Goal: Complete application form: Complete application form

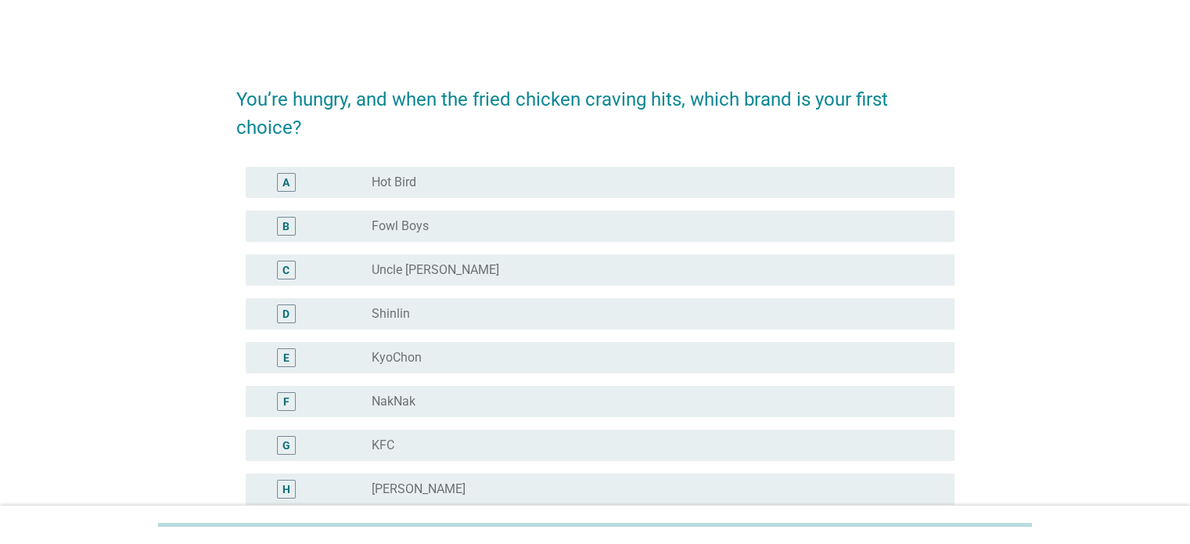
click at [328, 175] on div "A" at bounding box center [315, 182] width 114 height 19
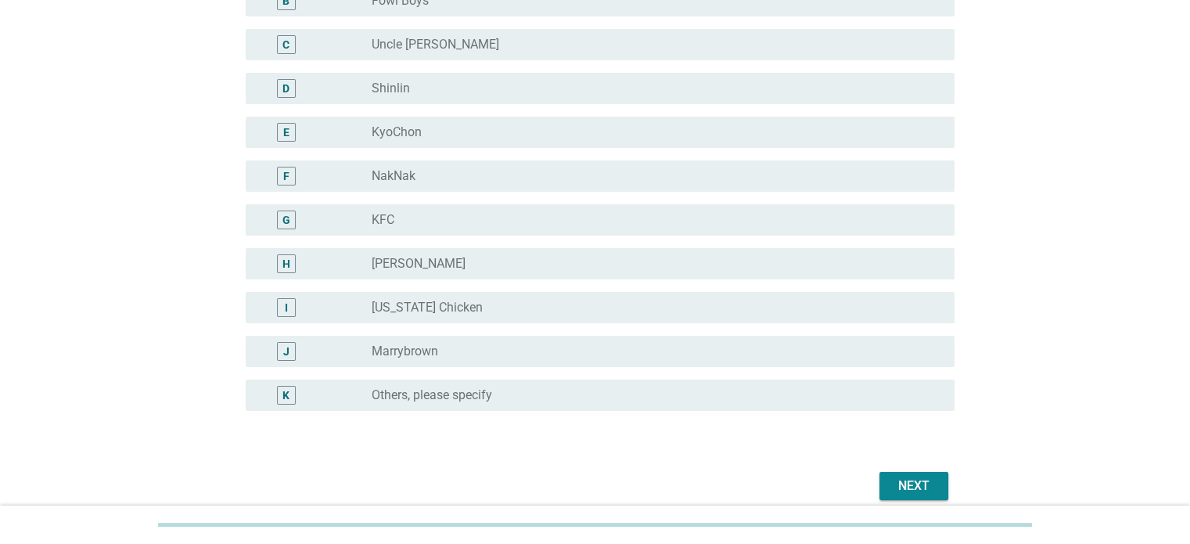
scroll to position [235, 0]
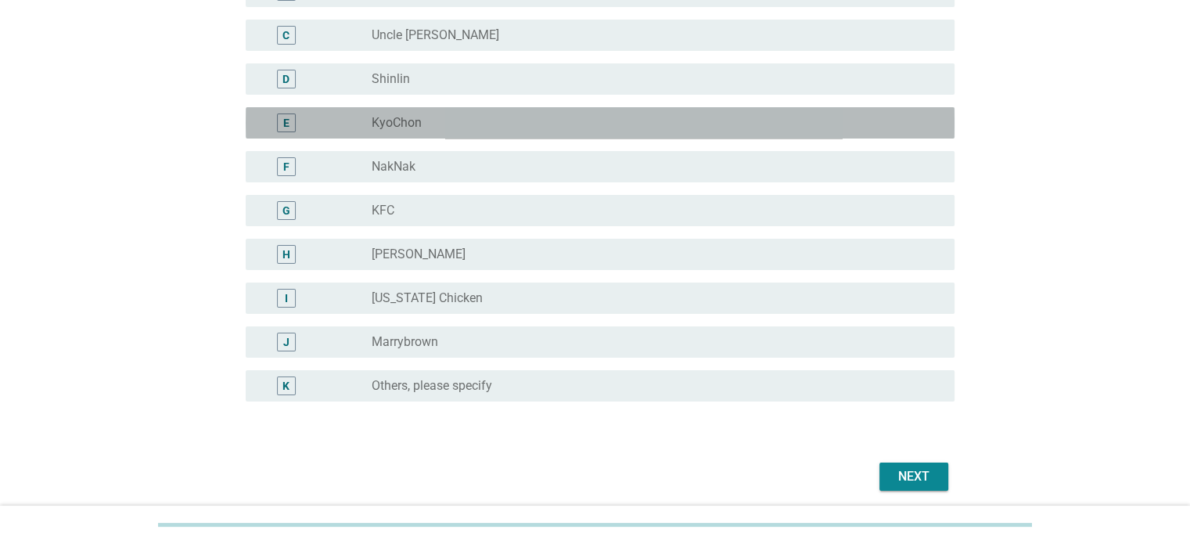
click at [519, 127] on div "radio_button_unchecked KyoChon" at bounding box center [650, 123] width 557 height 16
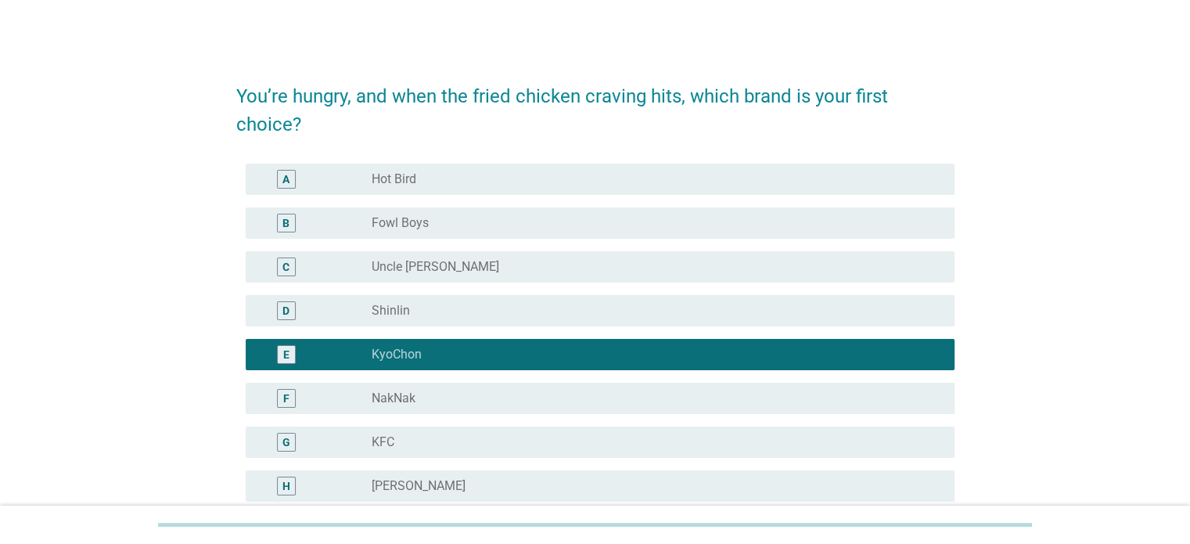
scroll to position [0, 0]
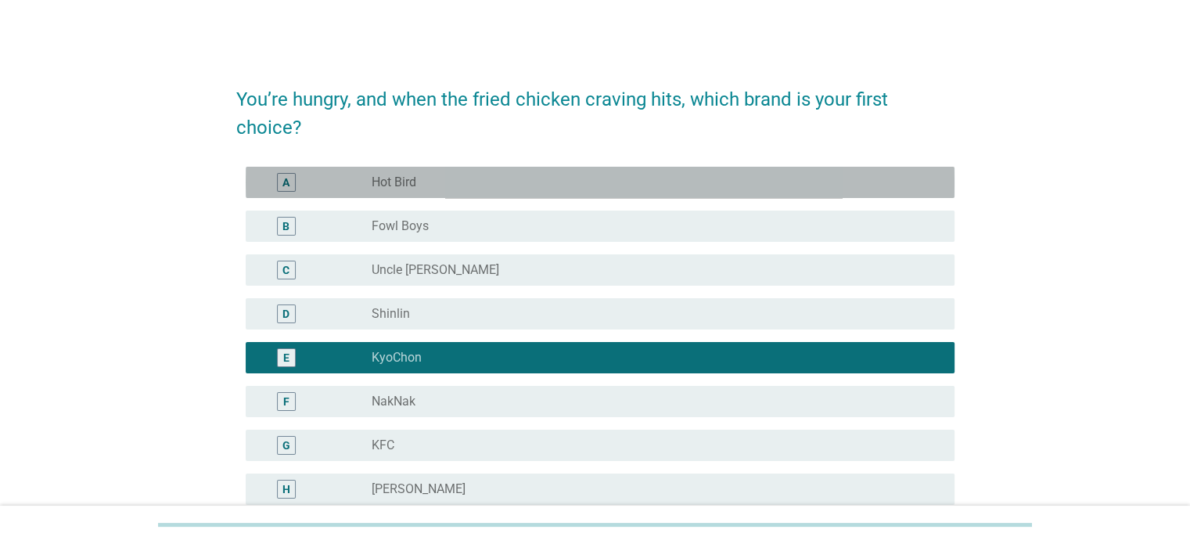
click at [655, 182] on div "radio_button_unchecked Hot Bird" at bounding box center [650, 183] width 557 height 16
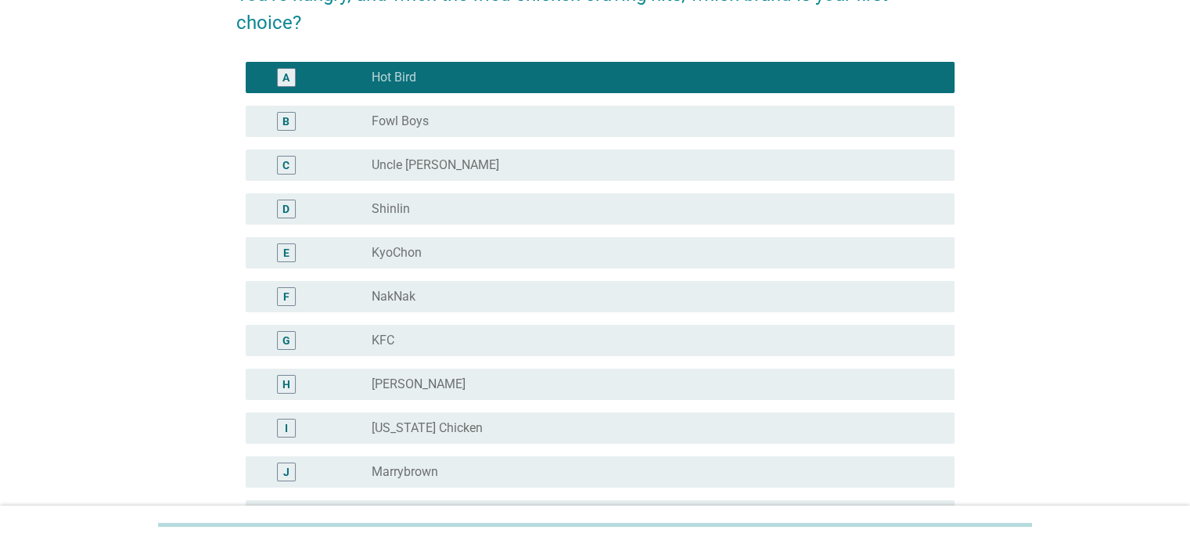
scroll to position [78, 0]
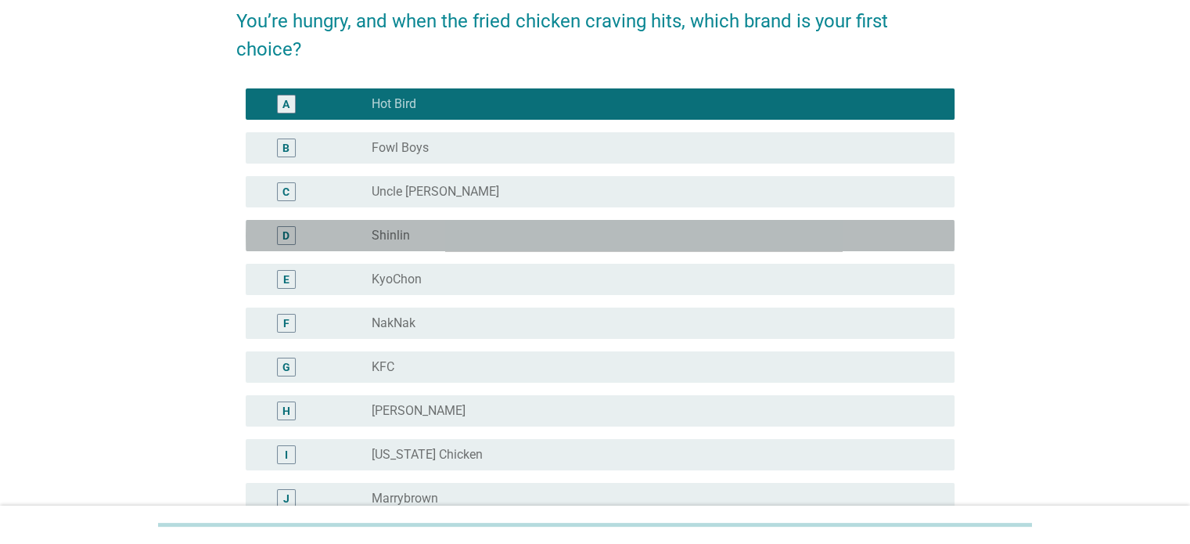
click at [462, 234] on div "radio_button_unchecked Shinlin" at bounding box center [650, 236] width 557 height 16
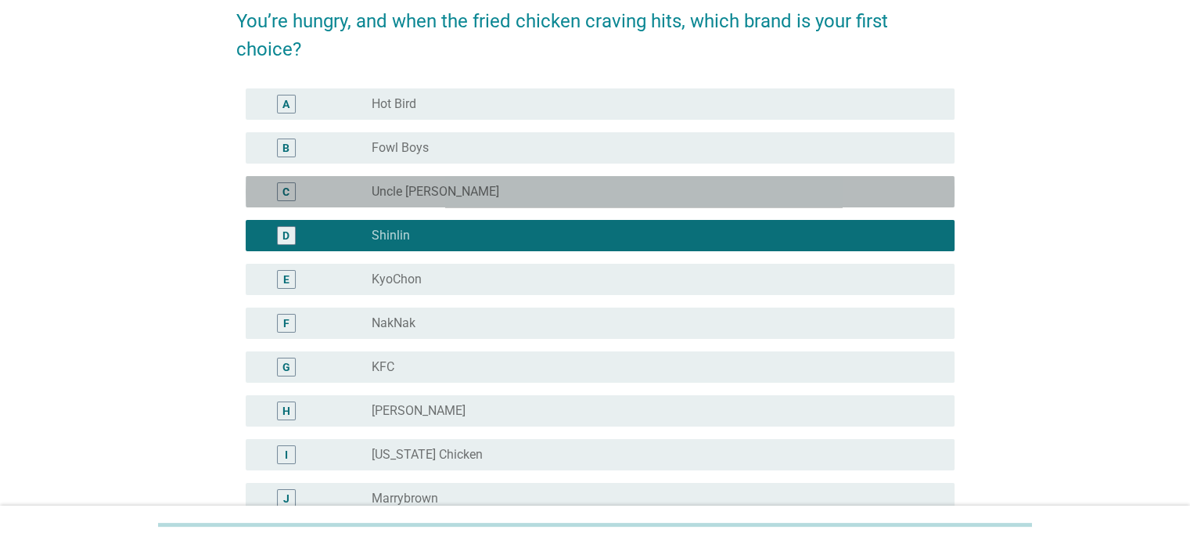
click at [532, 196] on div "radio_button_unchecked Uncle [PERSON_NAME]" at bounding box center [650, 192] width 557 height 16
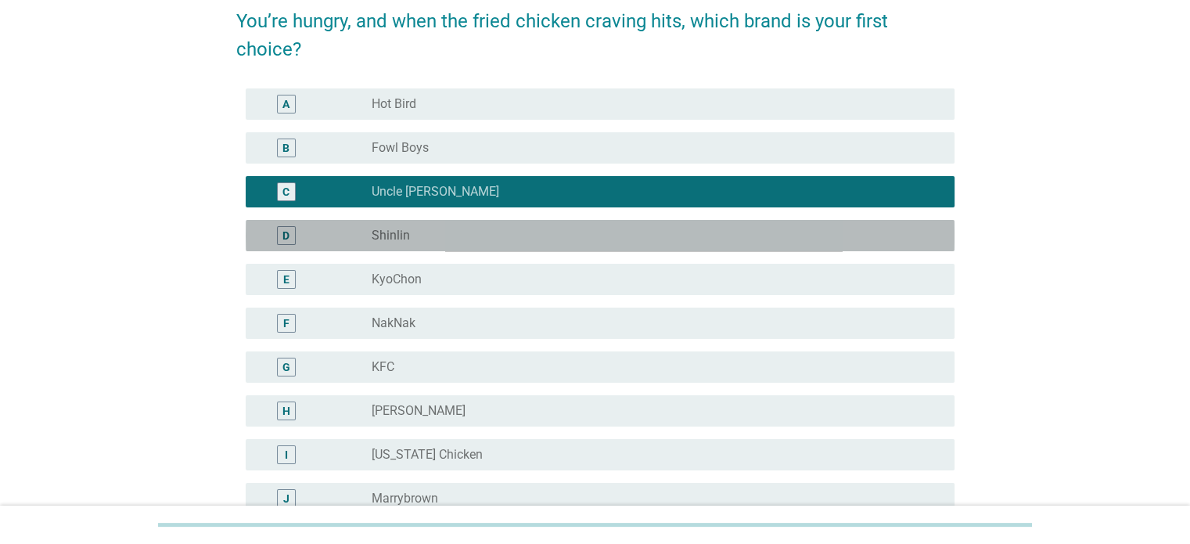
click at [544, 228] on div "radio_button_unchecked Shinlin" at bounding box center [650, 236] width 557 height 16
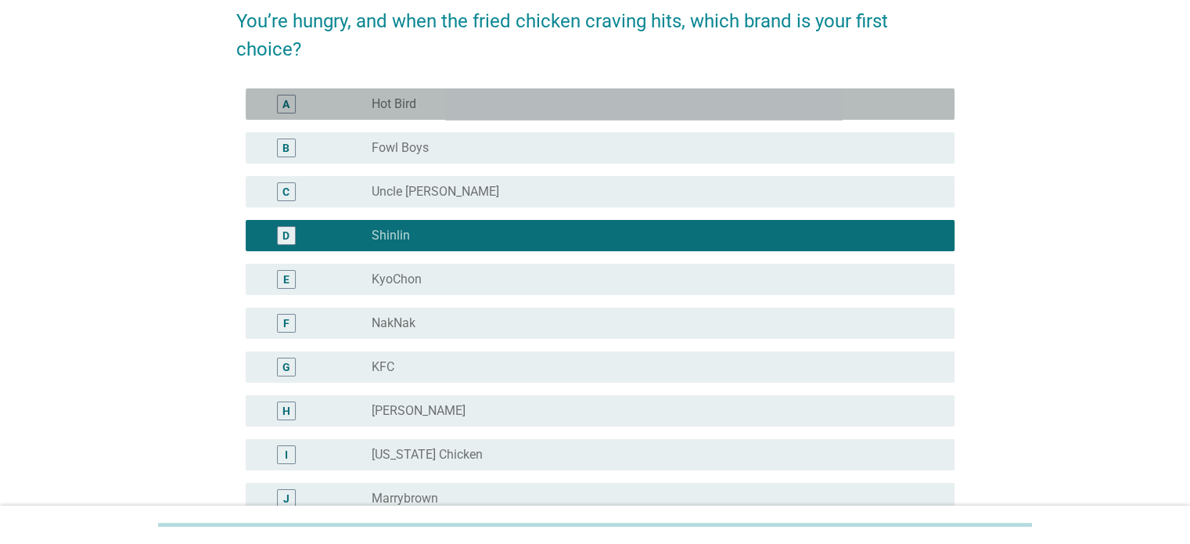
click at [488, 101] on div "radio_button_unchecked Hot Bird" at bounding box center [650, 104] width 557 height 16
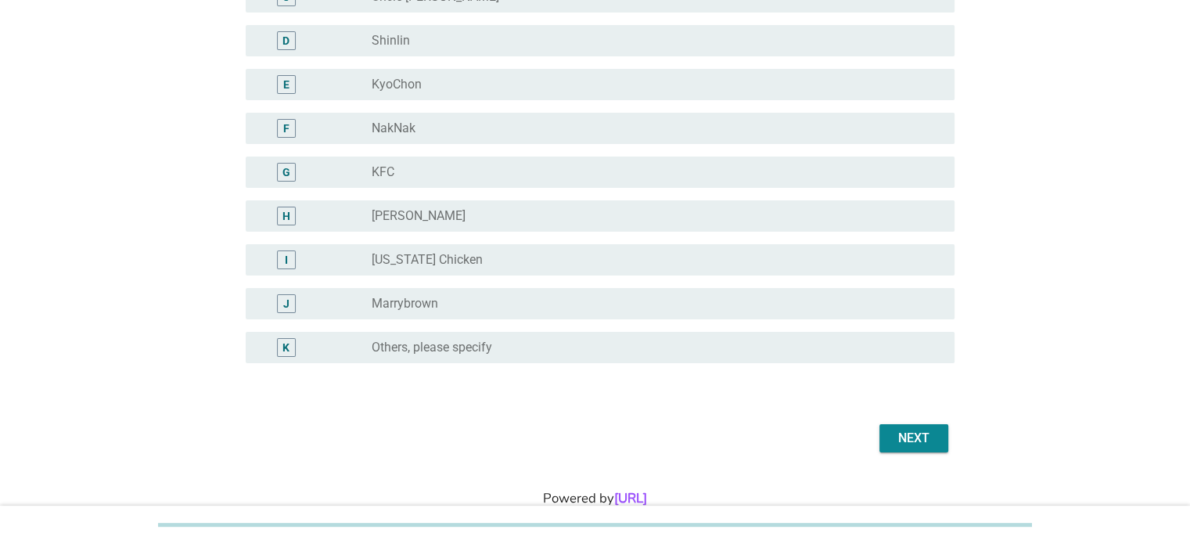
scroll to position [313, 0]
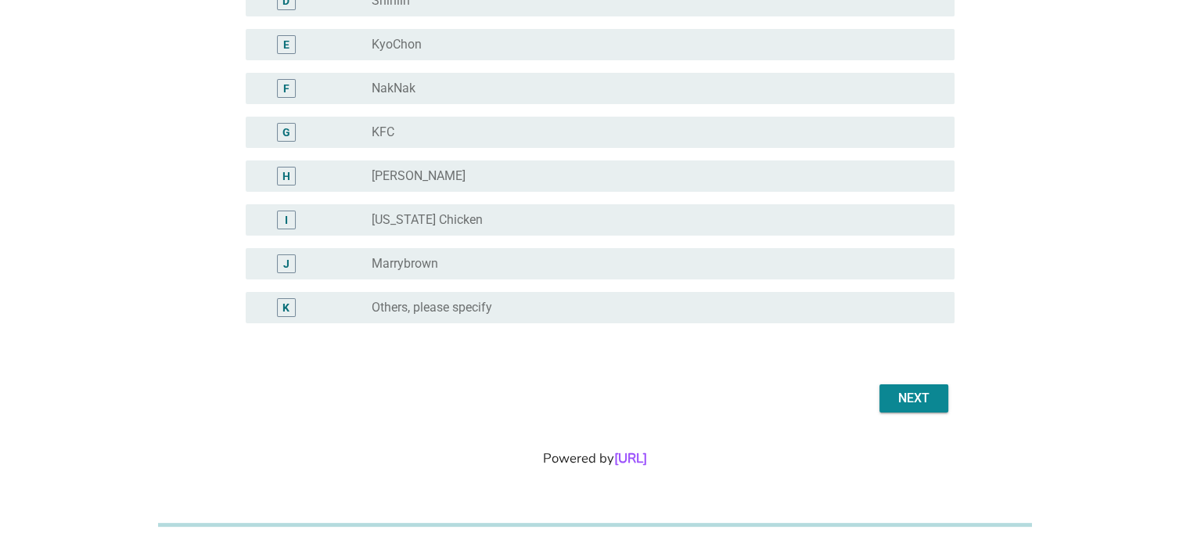
click at [899, 404] on div "Next" at bounding box center [914, 398] width 44 height 19
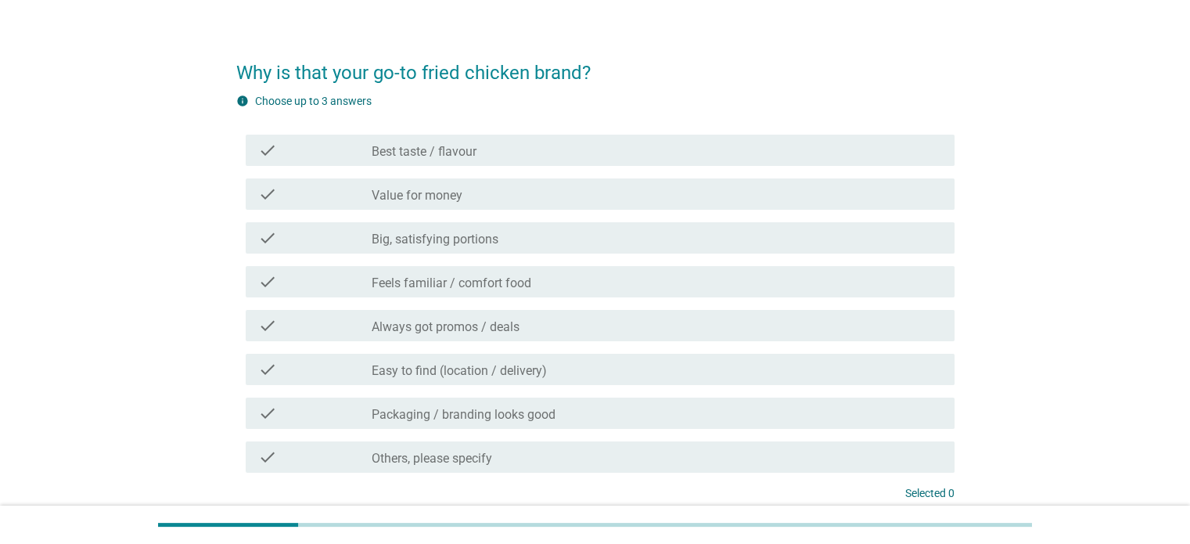
scroll to position [0, 0]
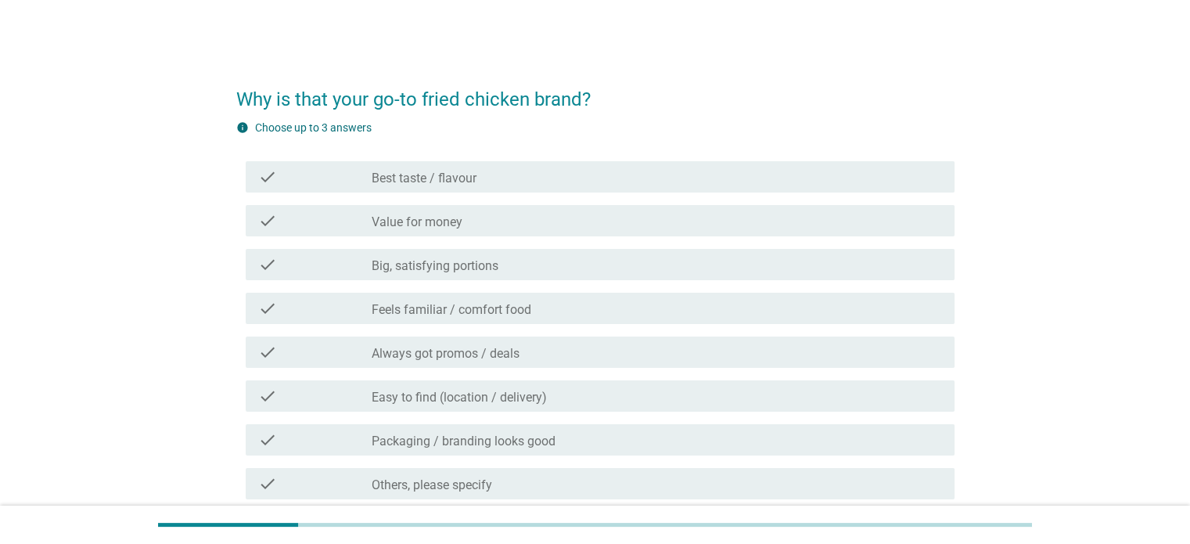
click at [672, 160] on div "check check_box_outline_blank Best taste / flavour" at bounding box center [595, 177] width 718 height 44
click at [673, 175] on div "check_box_outline_blank Best taste / flavour" at bounding box center [657, 176] width 570 height 19
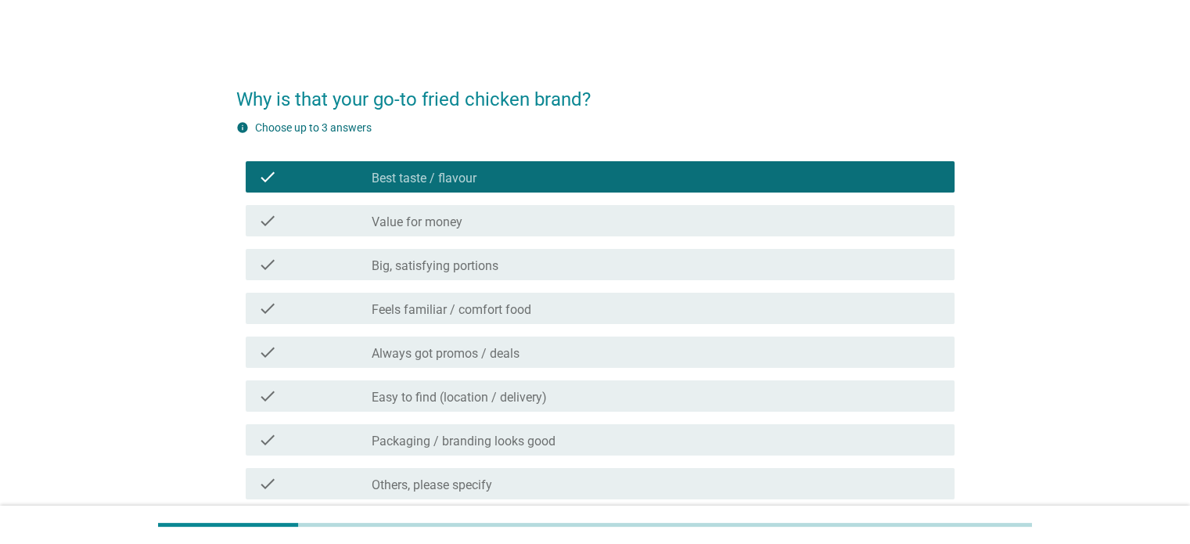
click at [628, 439] on div "check_box_outline_blank Packaging / branding looks good" at bounding box center [657, 439] width 570 height 19
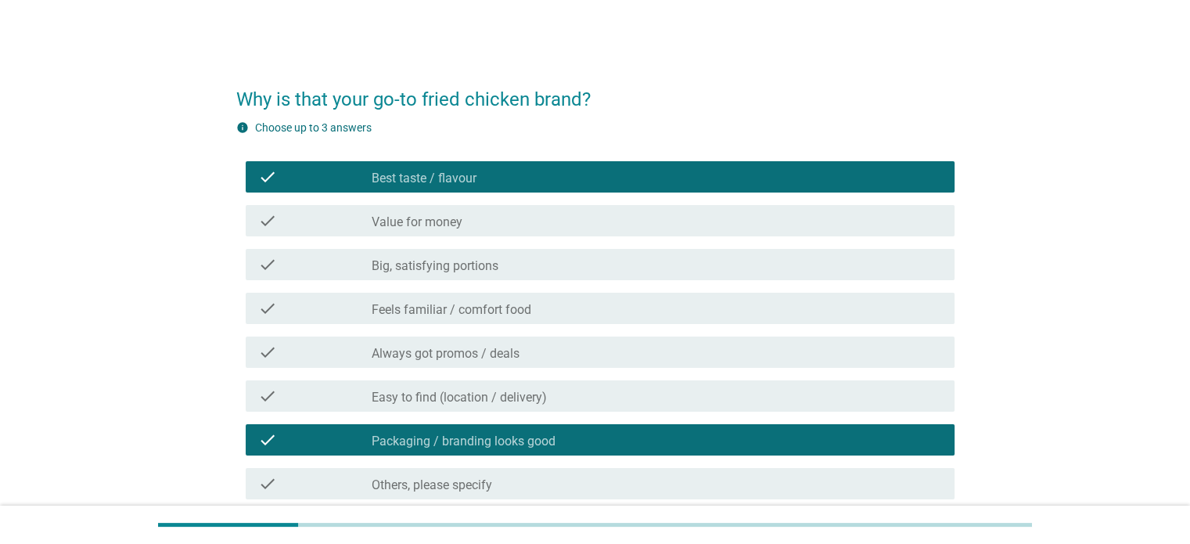
click at [500, 224] on div "check_box_outline_blank Value for money" at bounding box center [657, 220] width 570 height 19
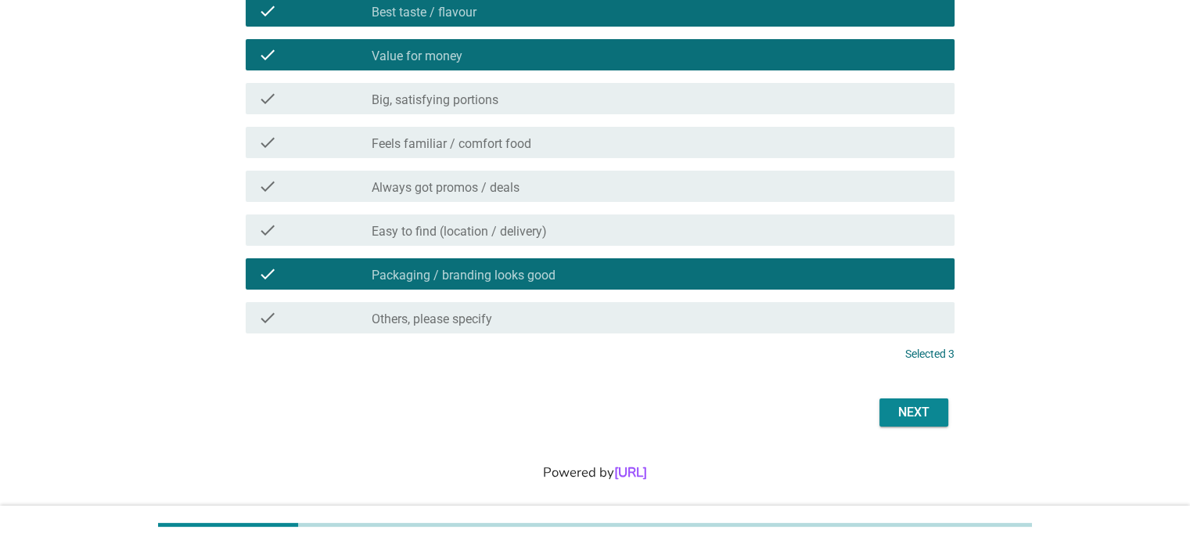
scroll to position [180, 0]
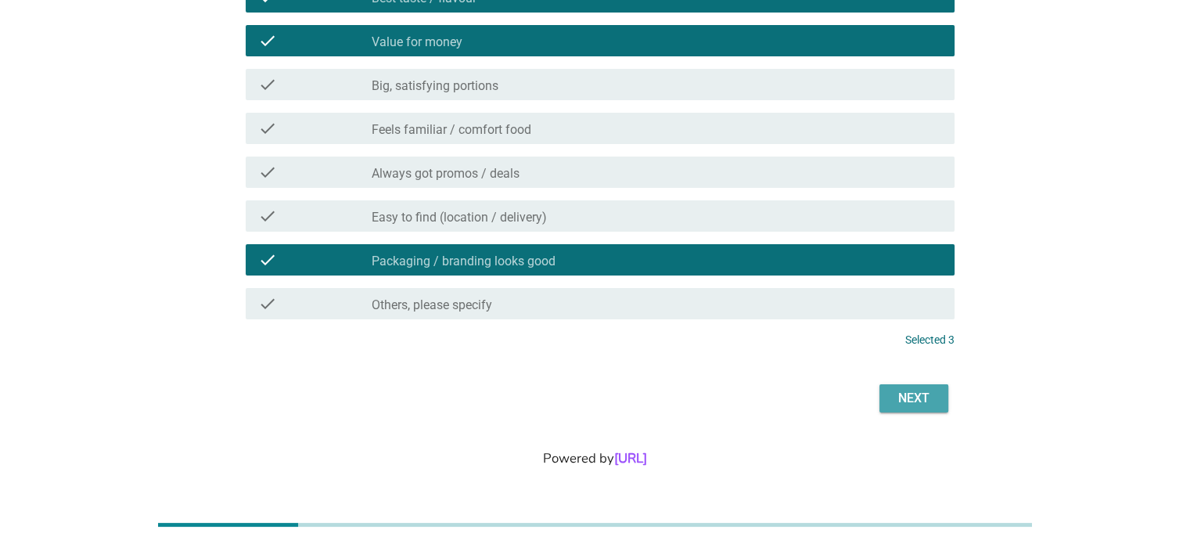
click at [909, 400] on div "Next" at bounding box center [914, 398] width 44 height 19
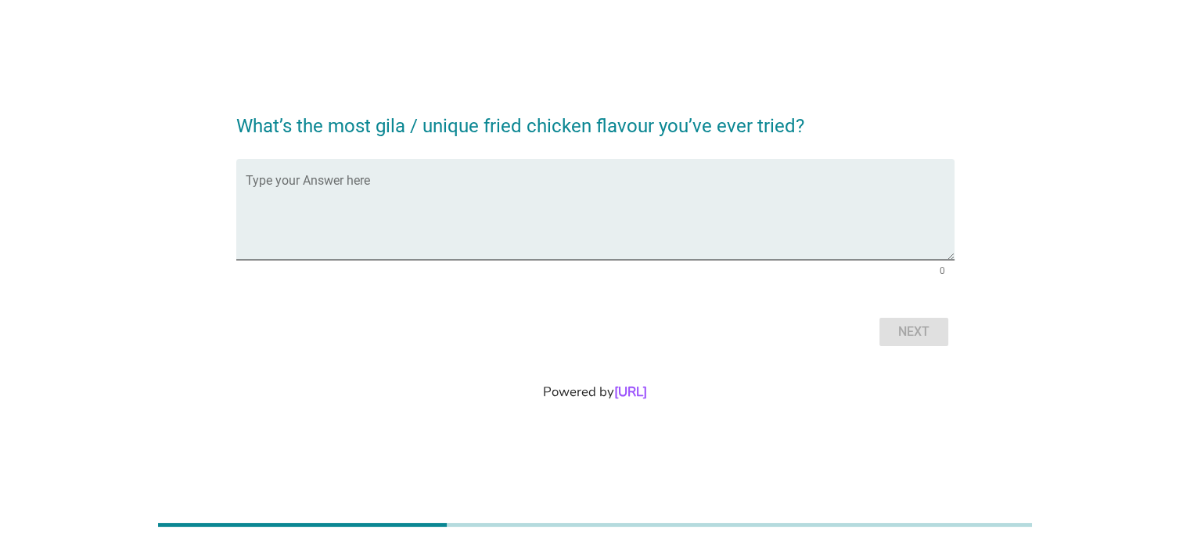
scroll to position [0, 0]
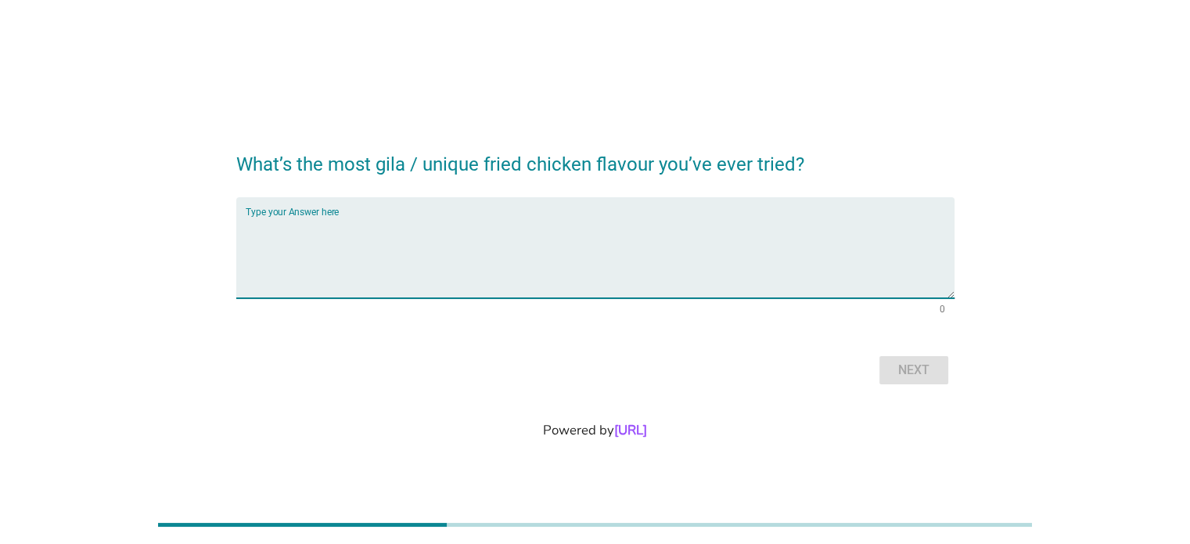
click at [328, 219] on textarea "Type your Answer here" at bounding box center [600, 257] width 709 height 82
click at [325, 228] on textarea "Type your Answer here" at bounding box center [600, 257] width 709 height 82
drag, startPoint x: 244, startPoint y: 230, endPoint x: 304, endPoint y: 231, distance: 59.5
click at [304, 231] on textarea "Spicy Mala by KFC" at bounding box center [600, 257] width 709 height 82
type textarea "Golden Butter Cereal by KFC"
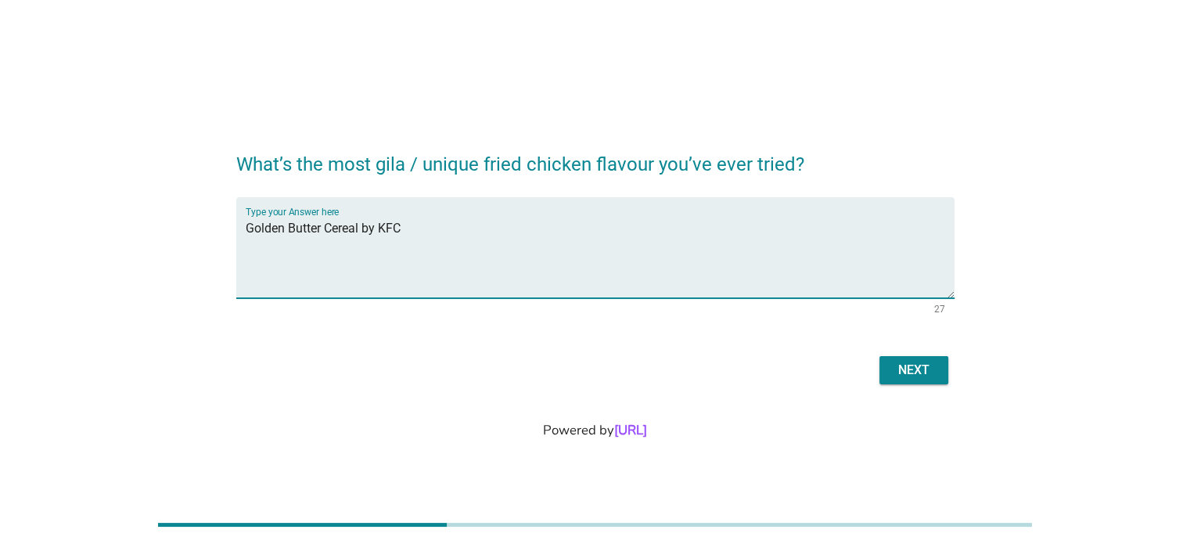
click at [923, 369] on div "Next" at bounding box center [914, 370] width 44 height 19
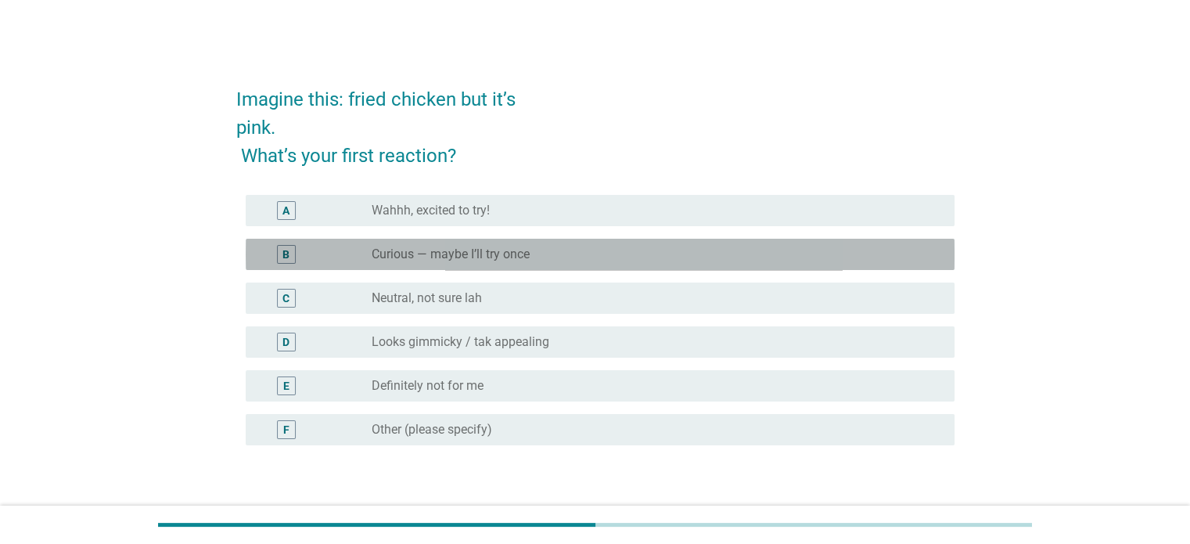
click at [945, 264] on div "B radio_button_unchecked Curious — maybe I’ll try once" at bounding box center [600, 254] width 709 height 31
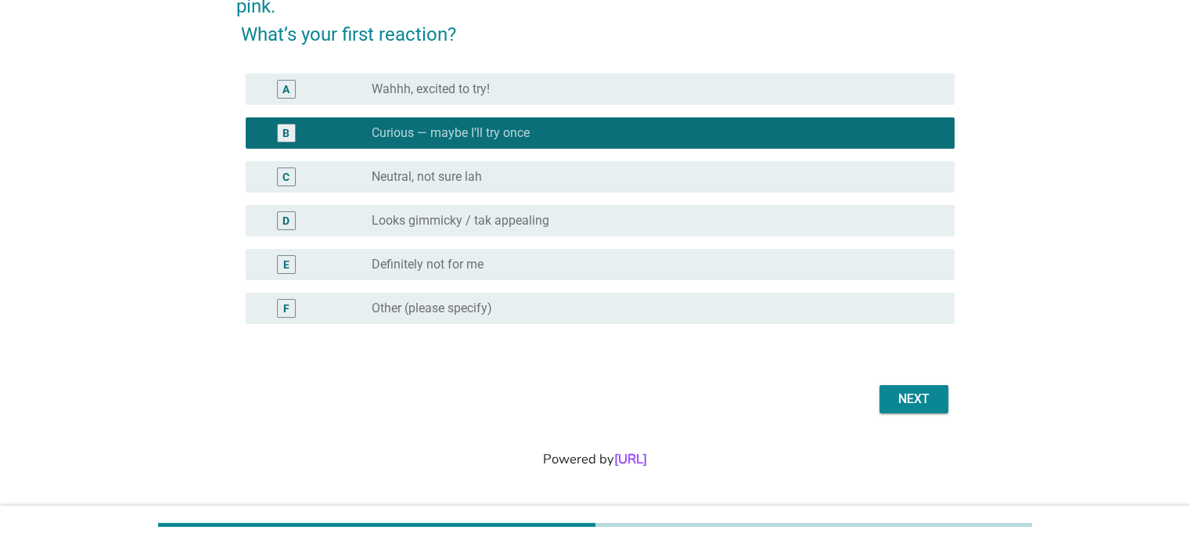
scroll to position [122, 0]
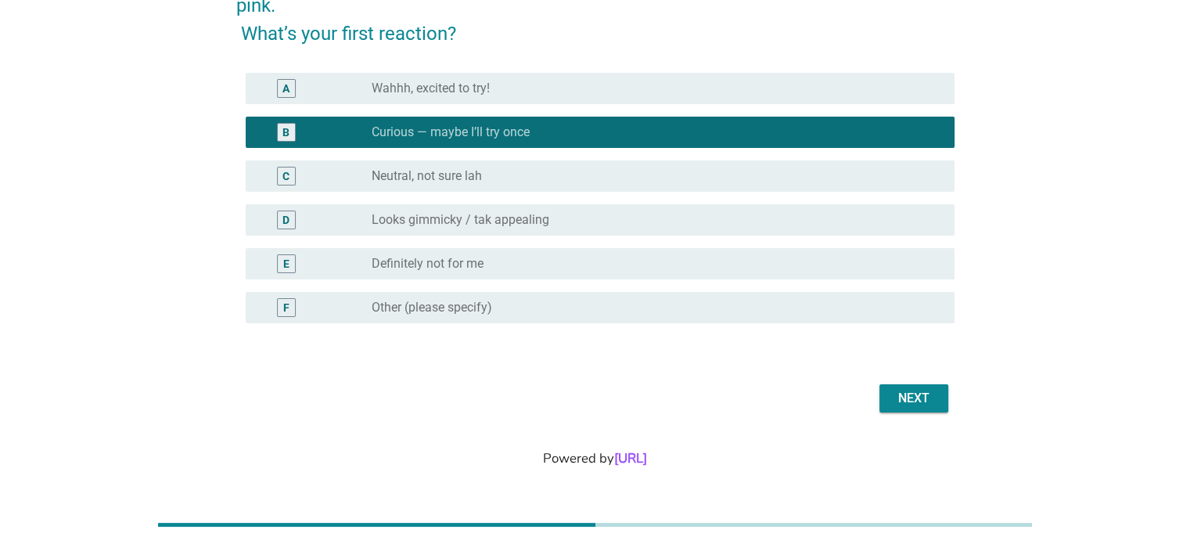
click at [920, 386] on button "Next" at bounding box center [914, 398] width 69 height 28
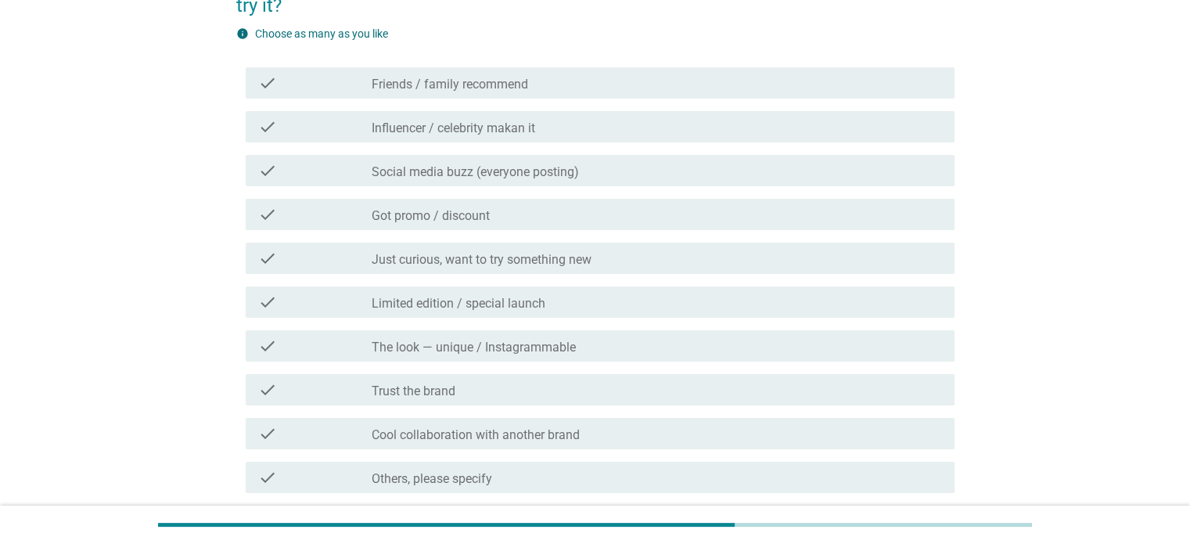
scroll to position [0, 0]
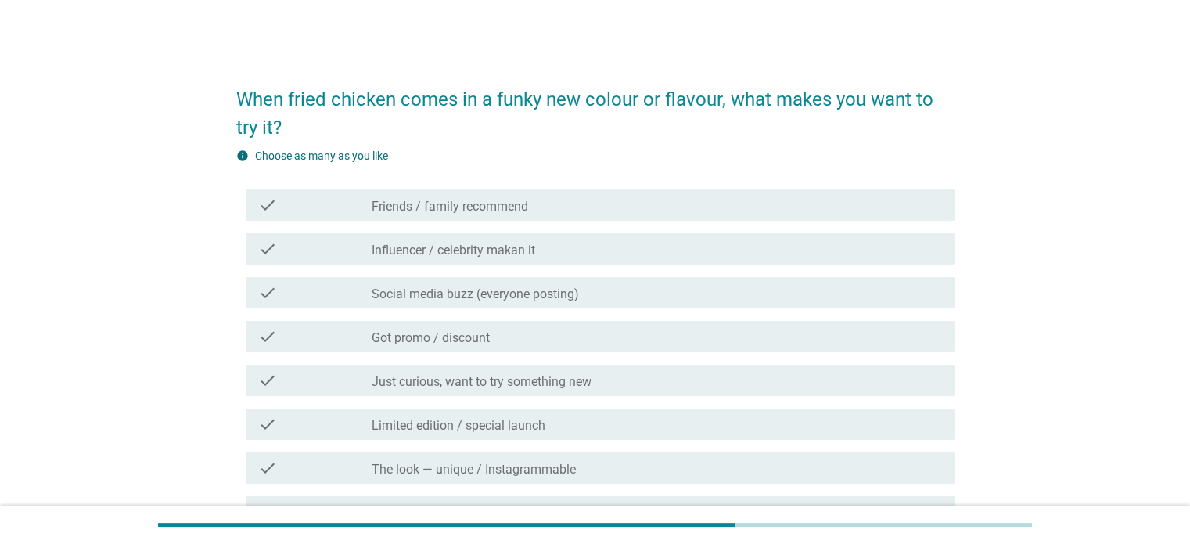
click at [792, 384] on div "check_box_outline_blank Just curious, want to try something new" at bounding box center [657, 380] width 570 height 19
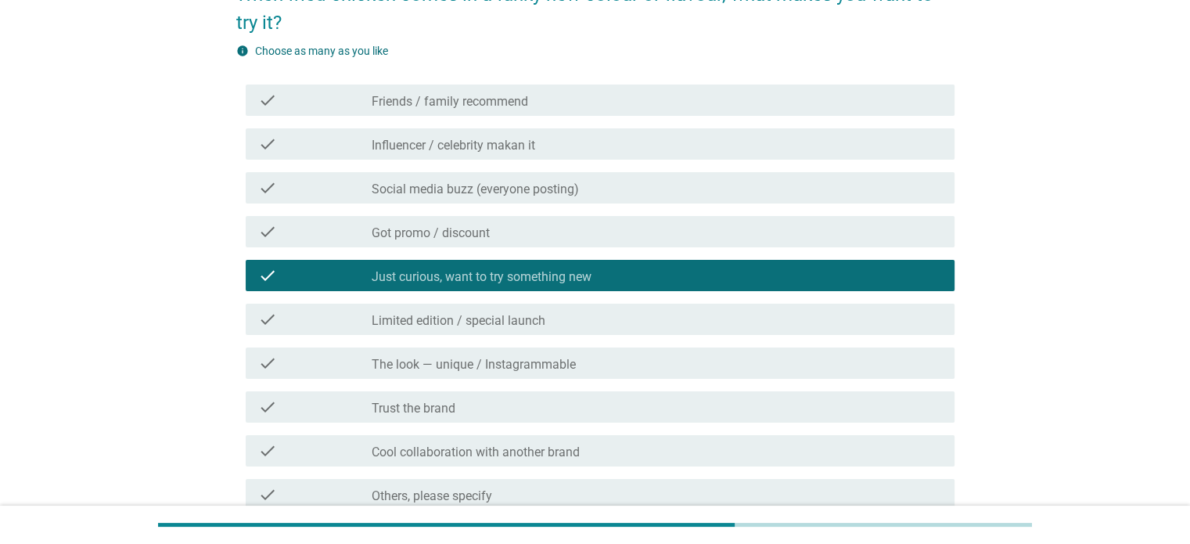
scroll to position [157, 0]
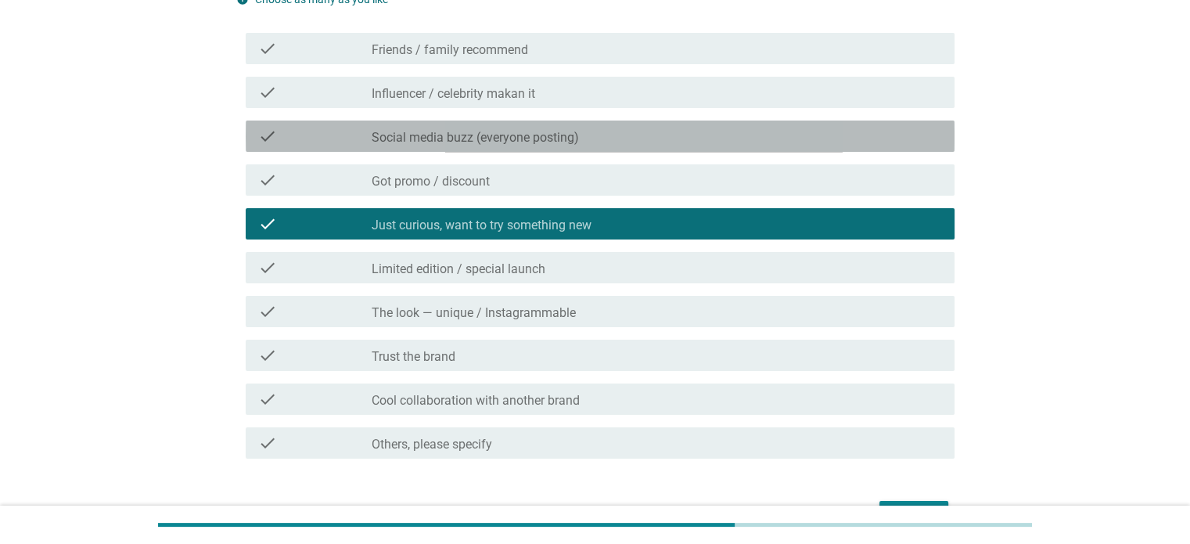
click at [719, 128] on div "check_box_outline_blank Social media buzz (everyone posting)" at bounding box center [657, 136] width 570 height 19
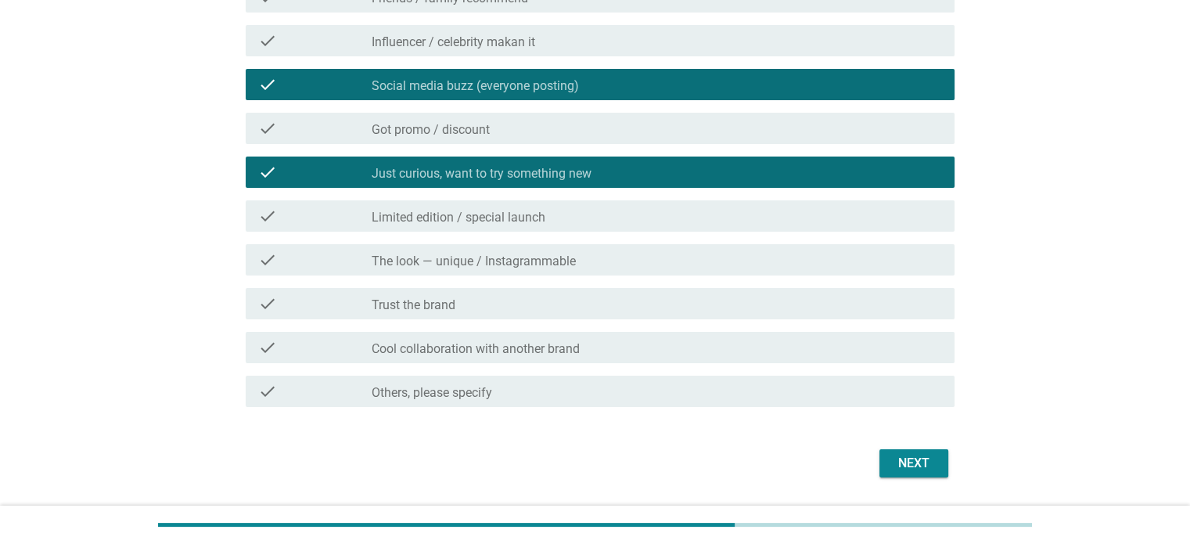
scroll to position [235, 0]
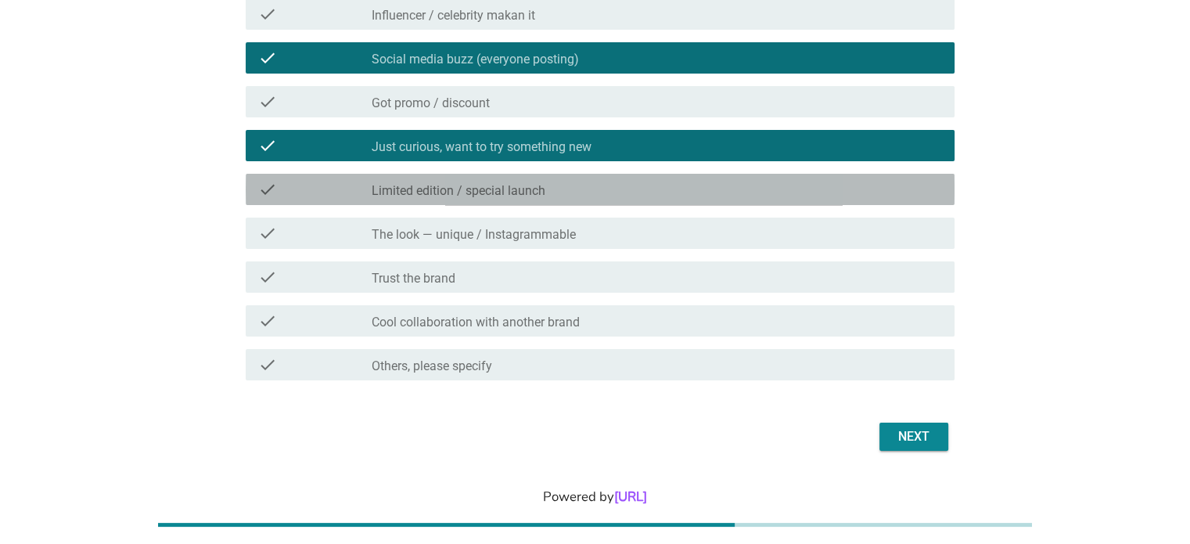
click at [804, 187] on div "check_box_outline_blank Limited edition / special launch" at bounding box center [657, 189] width 570 height 19
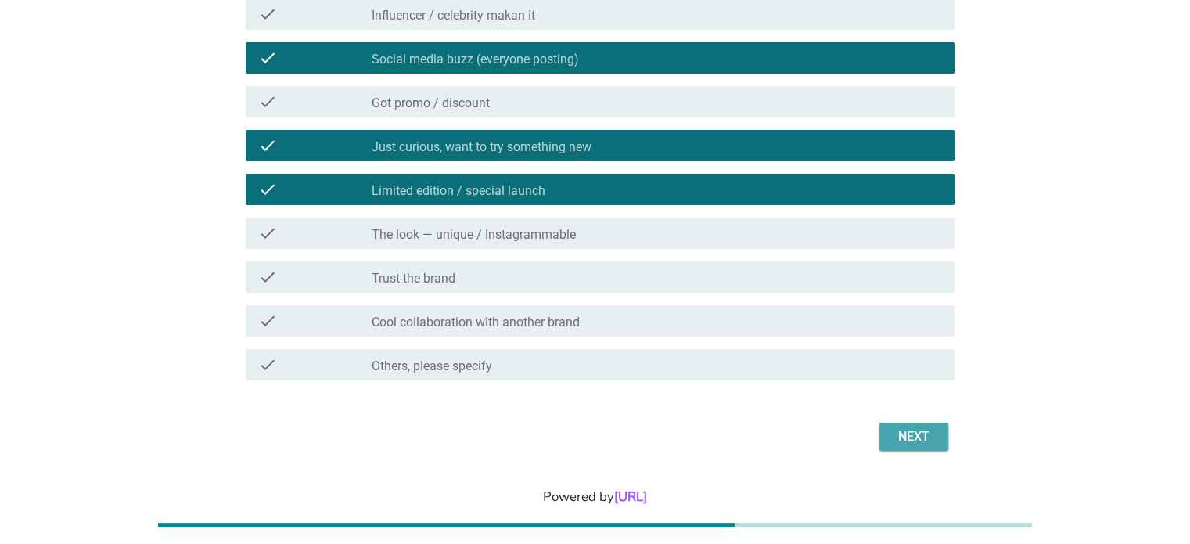
click at [905, 431] on div "Next" at bounding box center [914, 436] width 44 height 19
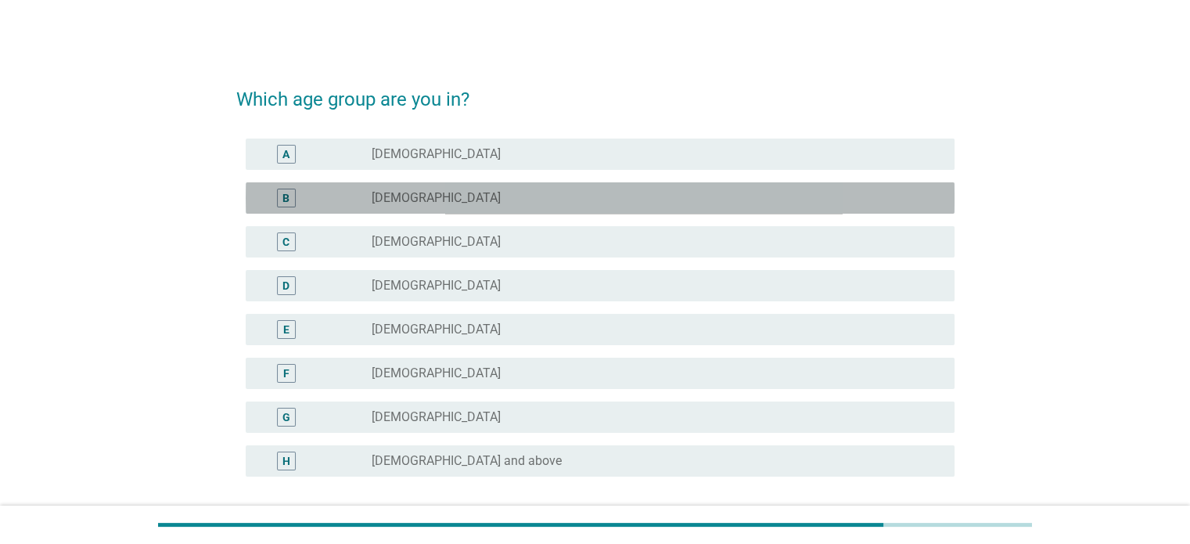
click at [784, 196] on div "radio_button_unchecked [DEMOGRAPHIC_DATA]" at bounding box center [650, 198] width 557 height 16
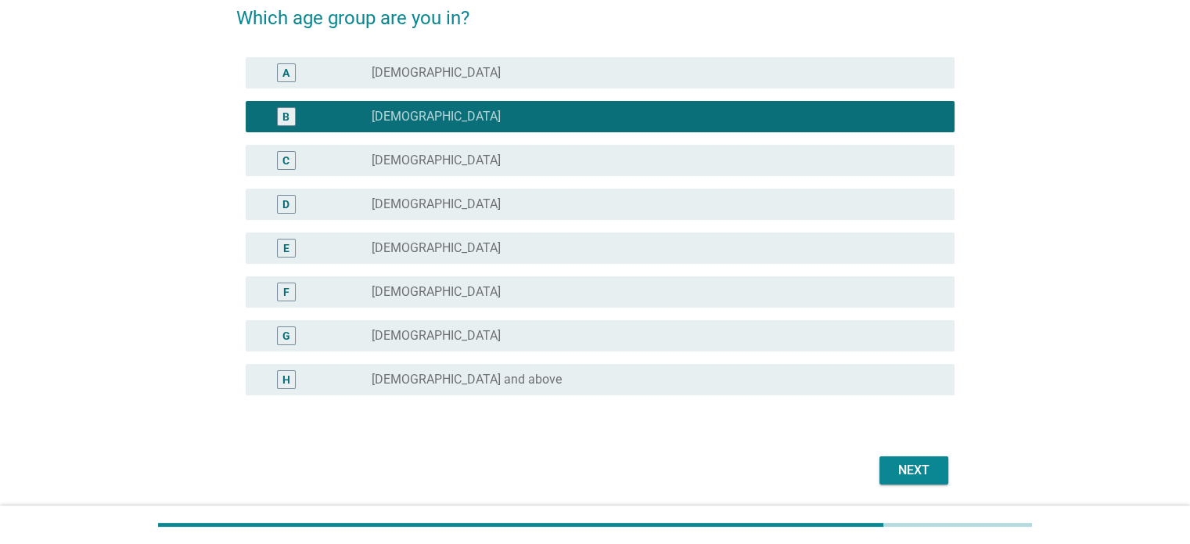
scroll to position [153, 0]
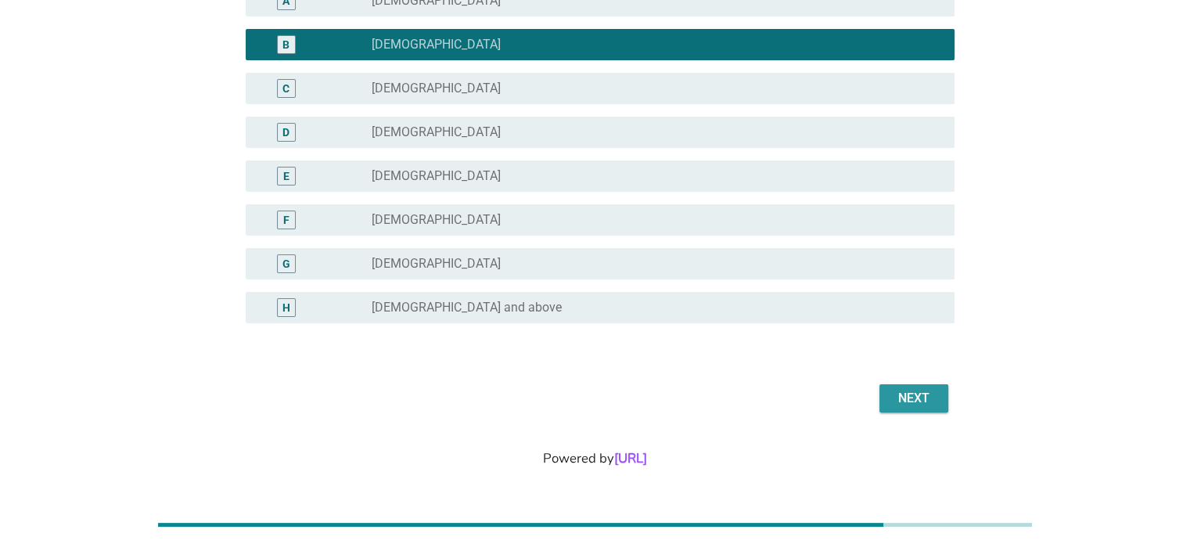
click at [914, 398] on div "Next" at bounding box center [914, 398] width 44 height 19
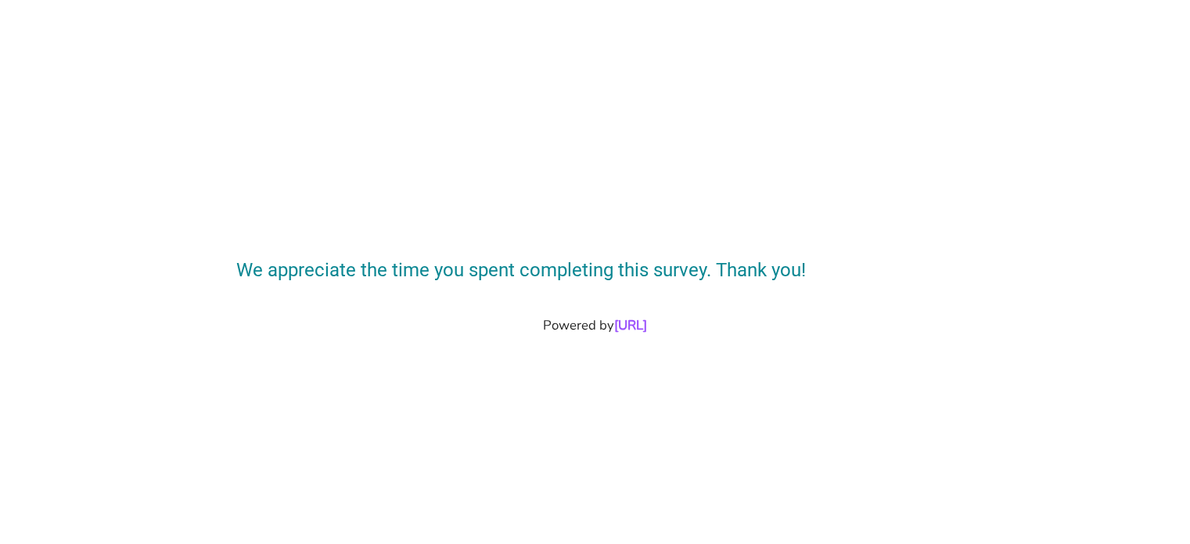
scroll to position [0, 0]
